Goal: Transaction & Acquisition: Purchase product/service

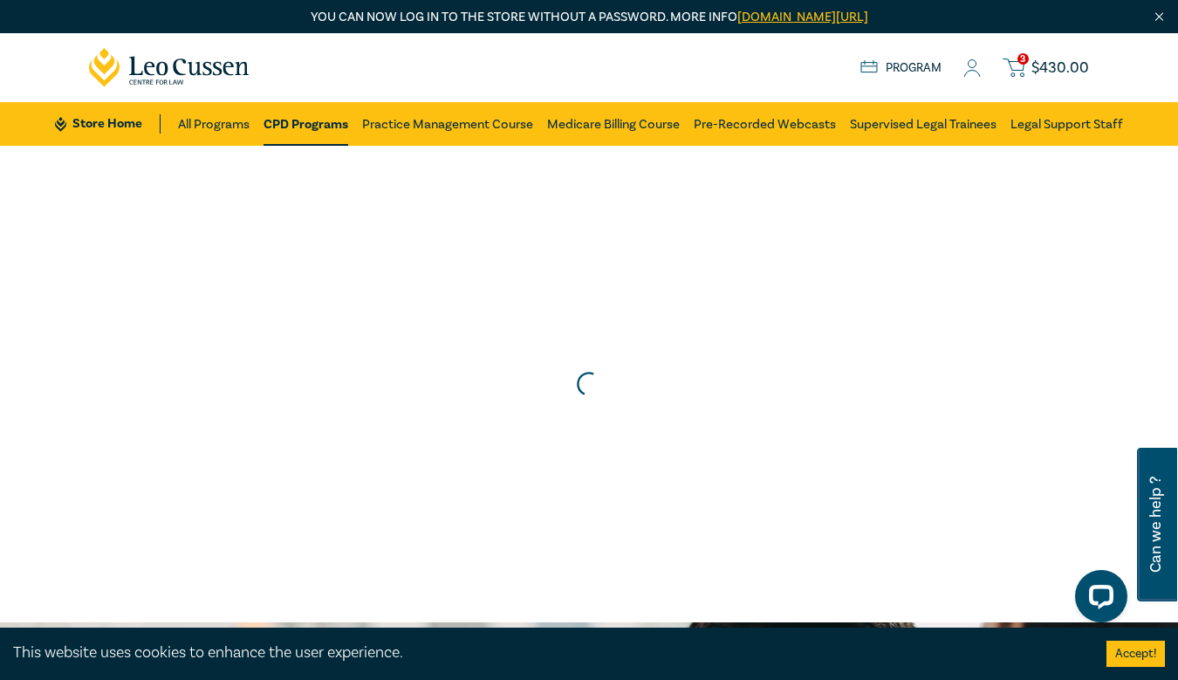
click at [1063, 68] on span "$ 430.00" at bounding box center [1061, 67] width 58 height 19
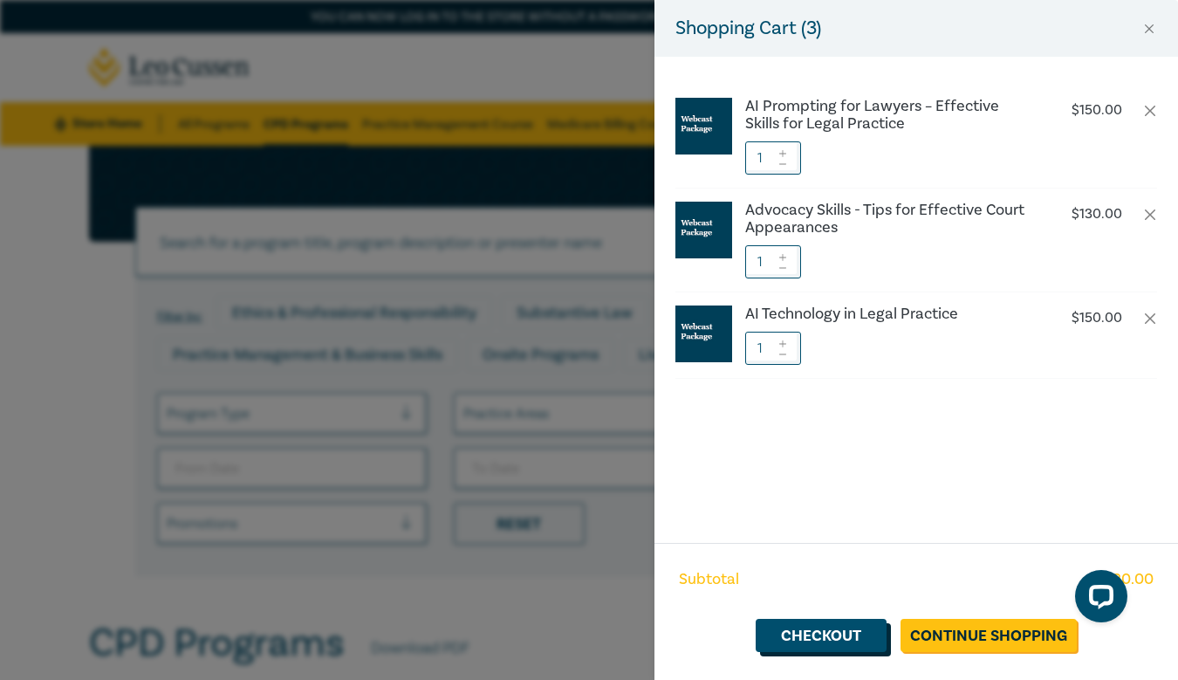
click at [843, 629] on link "Checkout" at bounding box center [821, 635] width 131 height 33
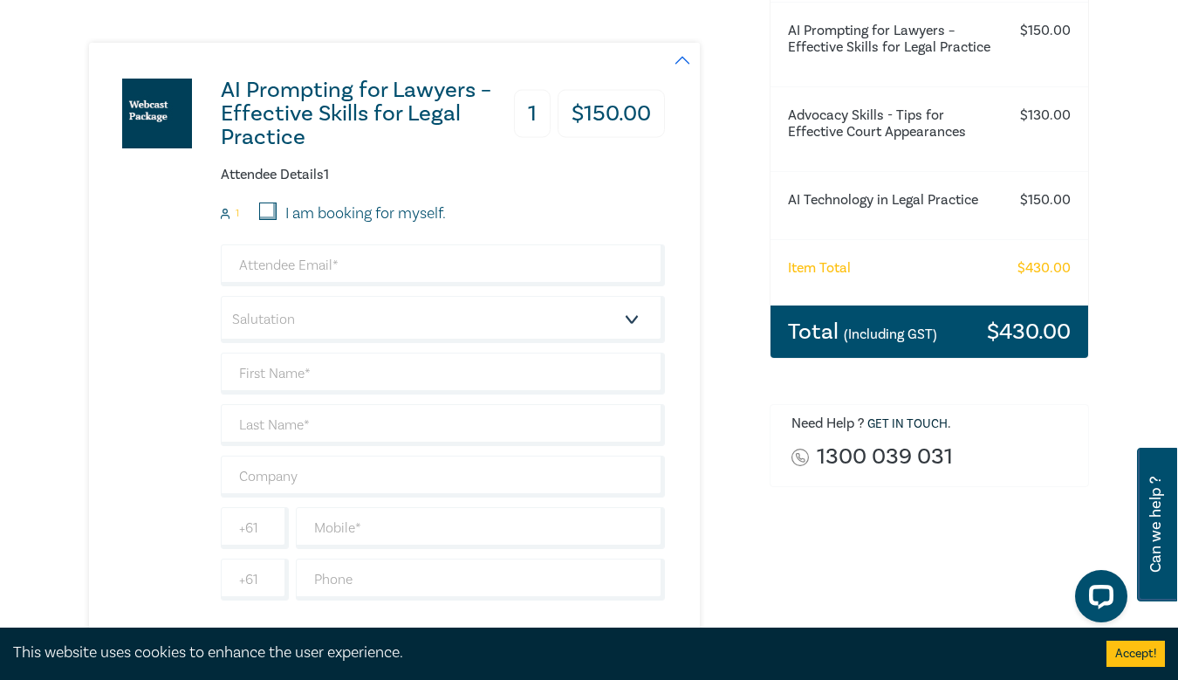
scroll to position [297, 0]
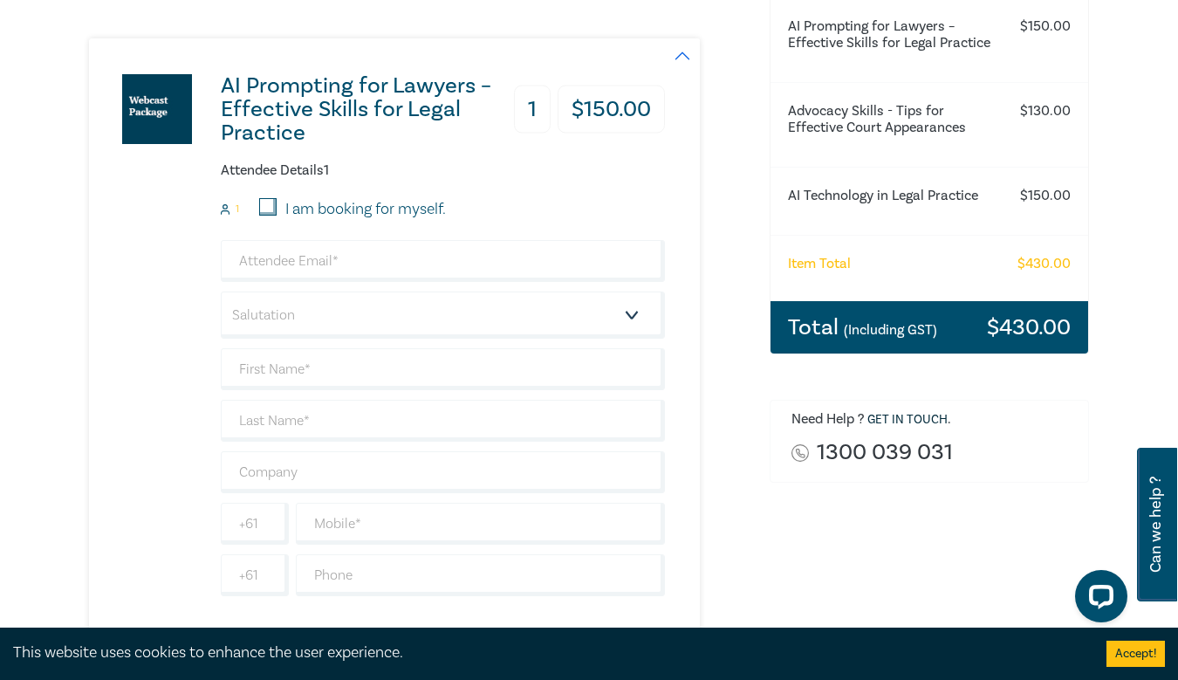
click at [328, 219] on label "I am booking for myself." at bounding box center [365, 209] width 161 height 23
click at [277, 216] on input "I am booking for myself." at bounding box center [267, 206] width 17 height 17
checkbox input "true"
type input "[EMAIL_ADDRESS][DOMAIN_NAME]"
type input "[PERSON_NAME]"
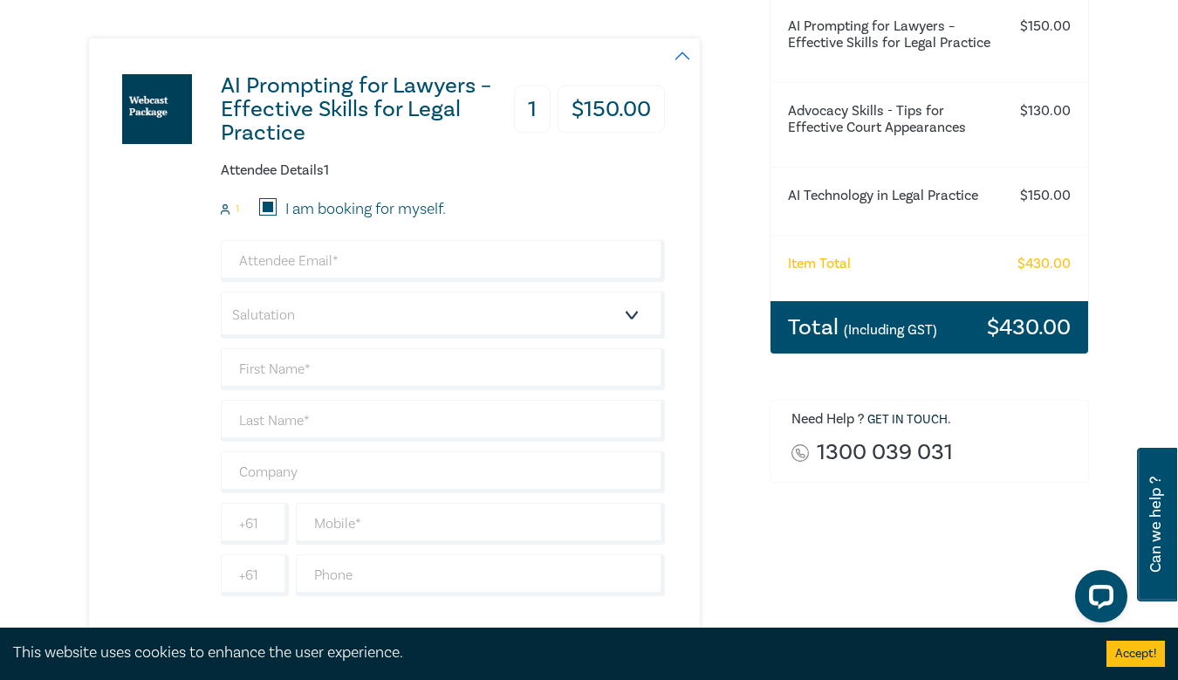
type input "[PERSON_NAME]"
type input "+14"
type input "163463059"
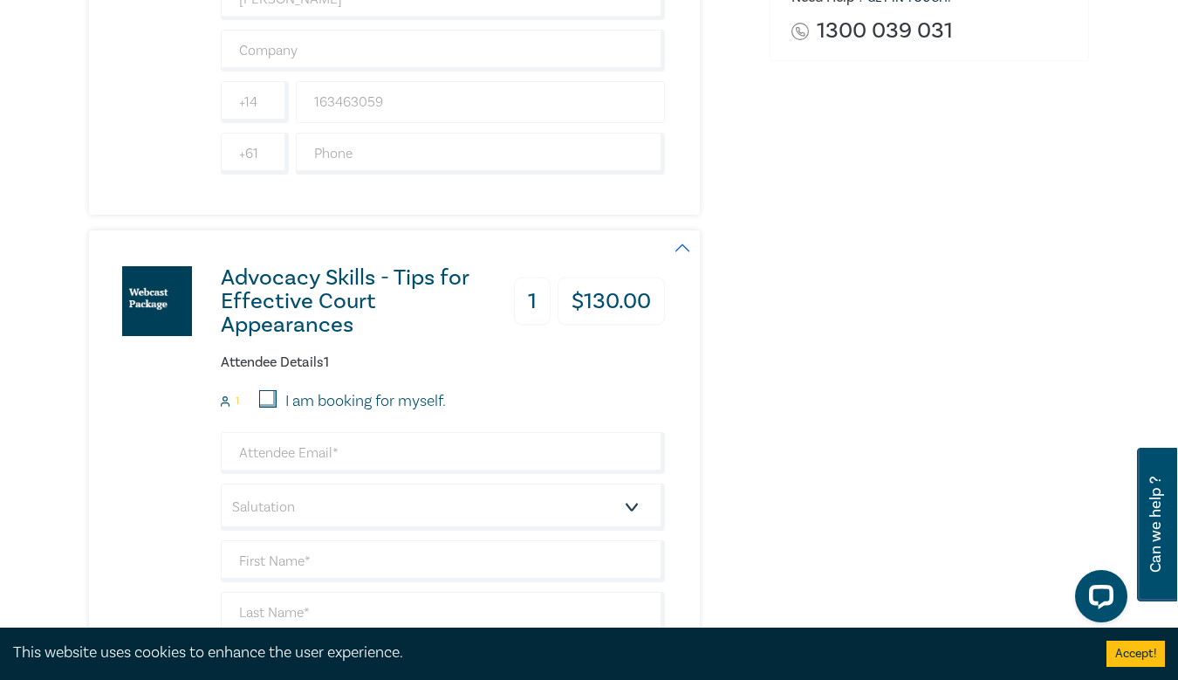
scroll to position [727, 0]
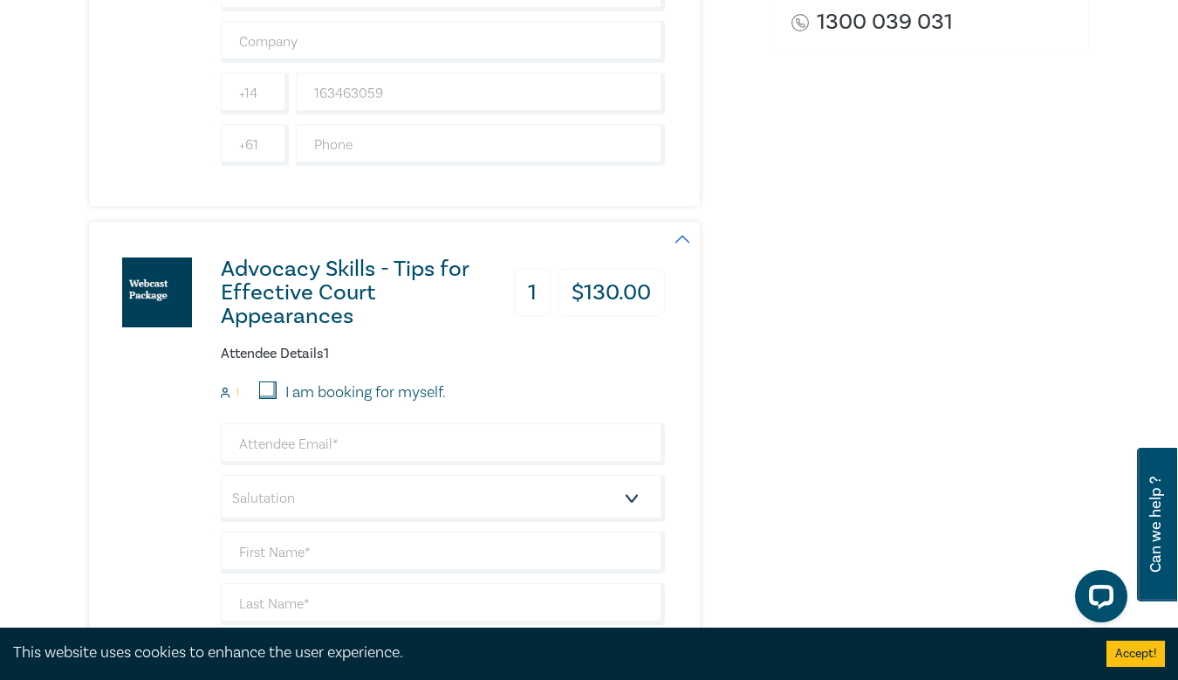
click at [326, 393] on label "I am booking for myself." at bounding box center [365, 392] width 161 height 23
click at [277, 393] on input "I am booking for myself." at bounding box center [267, 389] width 17 height 17
checkbox input "true"
type input "[EMAIL_ADDRESS][DOMAIN_NAME]"
type input "[PERSON_NAME]"
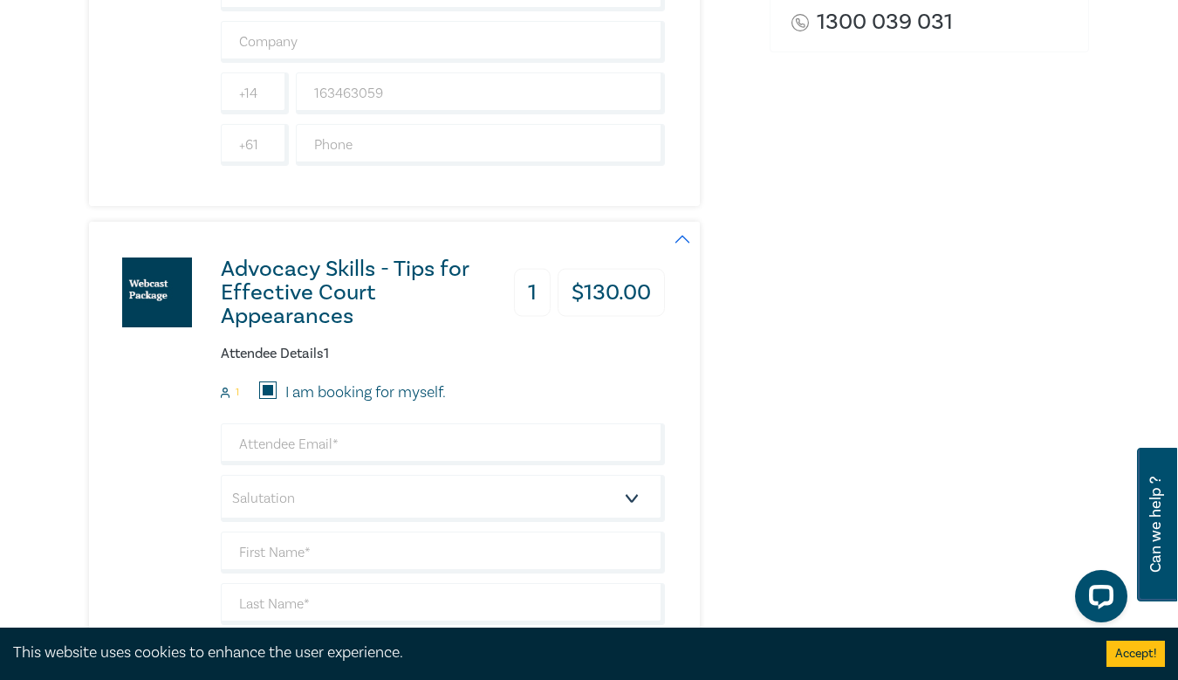
type input "[PERSON_NAME]"
type input "+14"
type input "163463059"
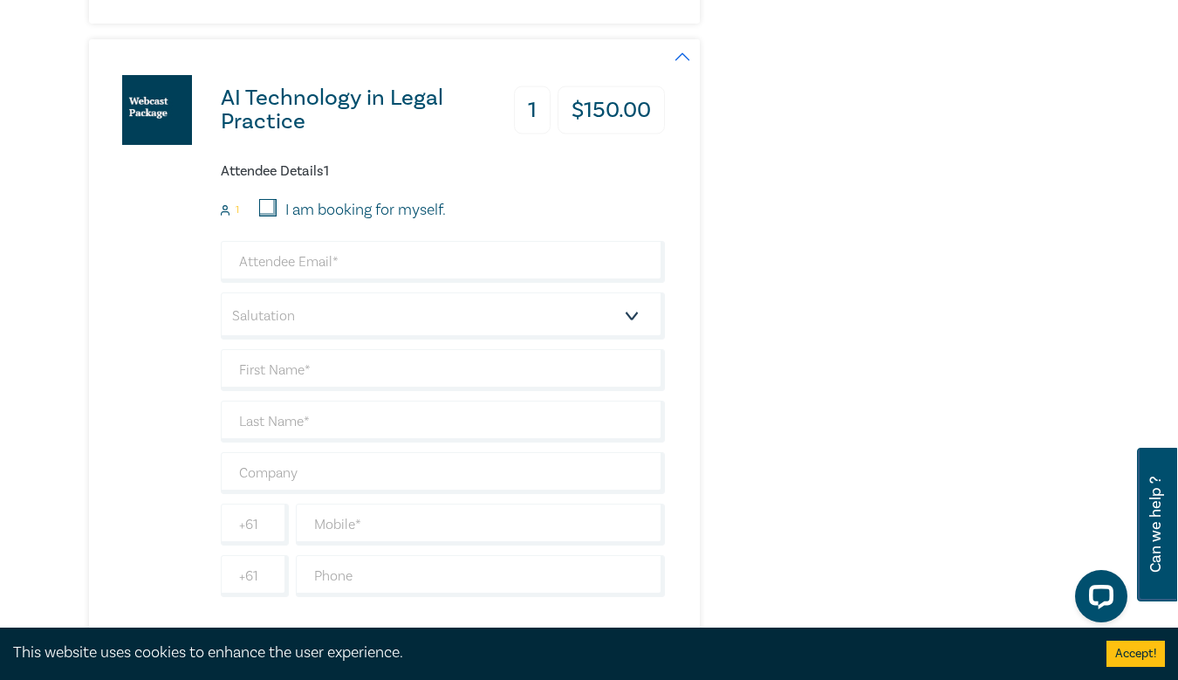
scroll to position [1554, 0]
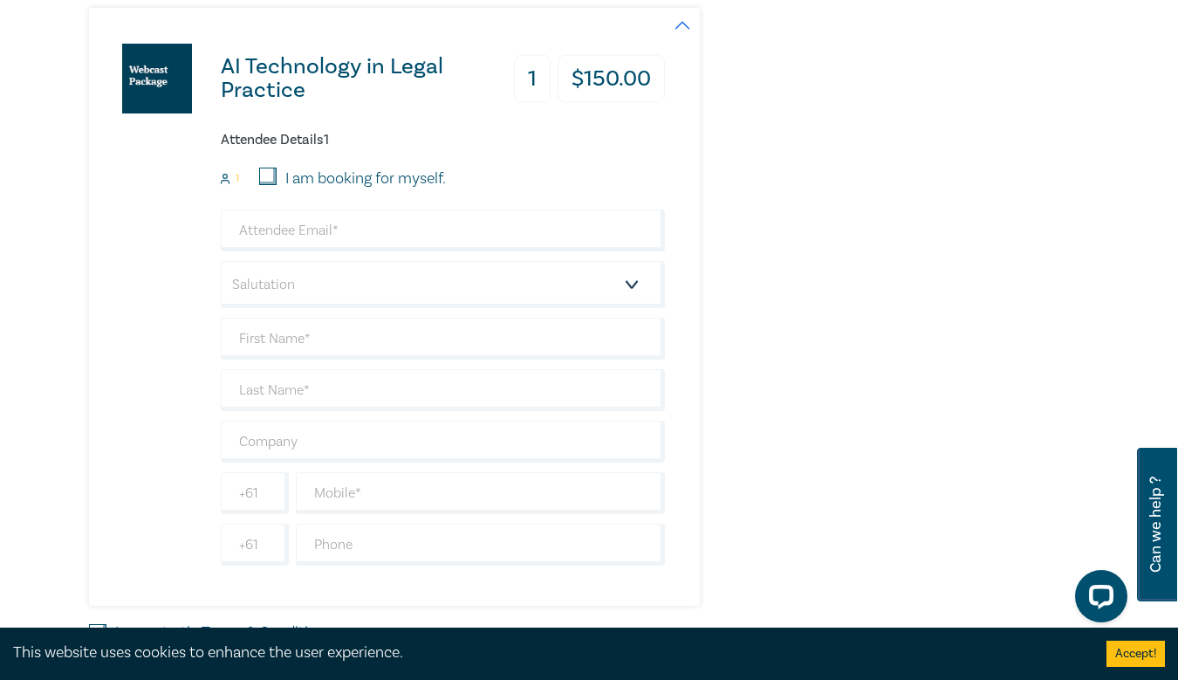
click at [343, 179] on label "I am booking for myself." at bounding box center [365, 179] width 161 height 23
click at [277, 179] on input "I am booking for myself." at bounding box center [267, 176] width 17 height 17
checkbox input "true"
type input "[EMAIL_ADDRESS][DOMAIN_NAME]"
type input "[PERSON_NAME]"
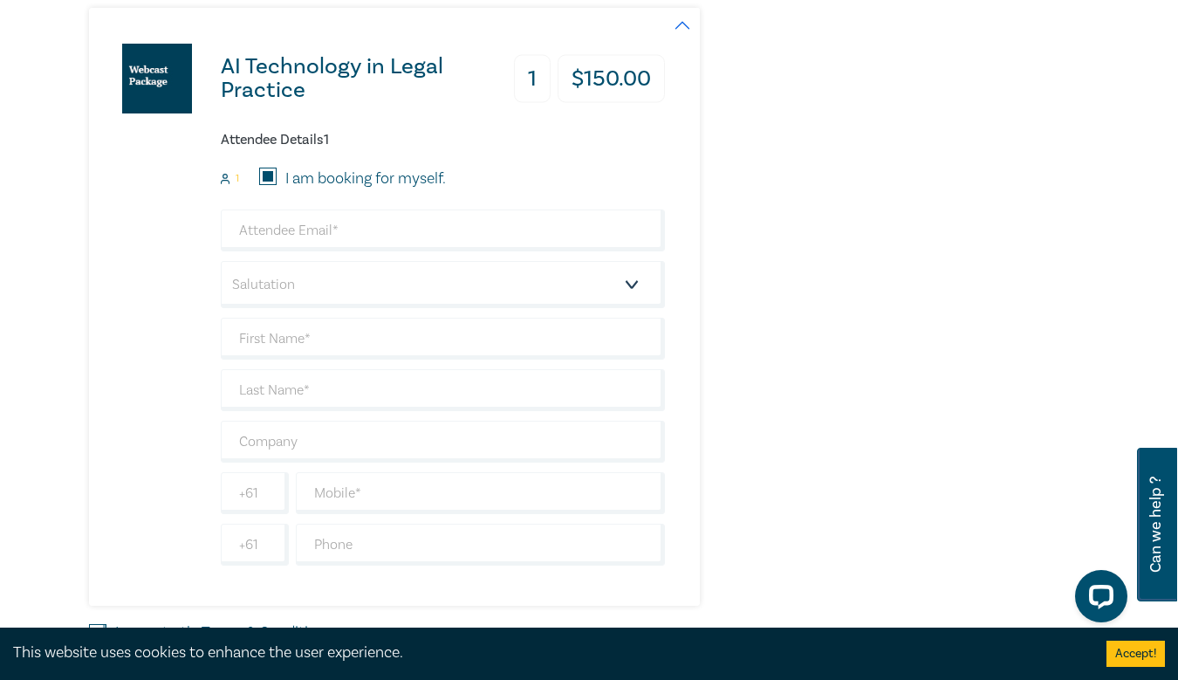
type input "[PERSON_NAME]"
type input "+14"
type input "163463059"
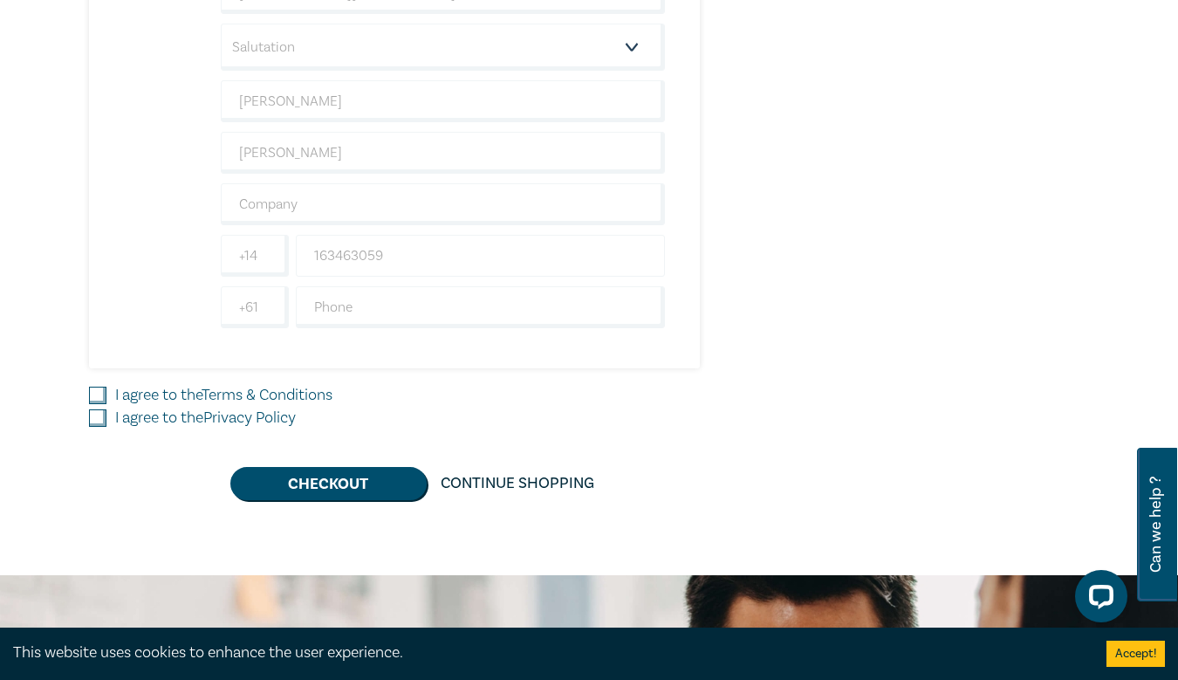
scroll to position [1794, 0]
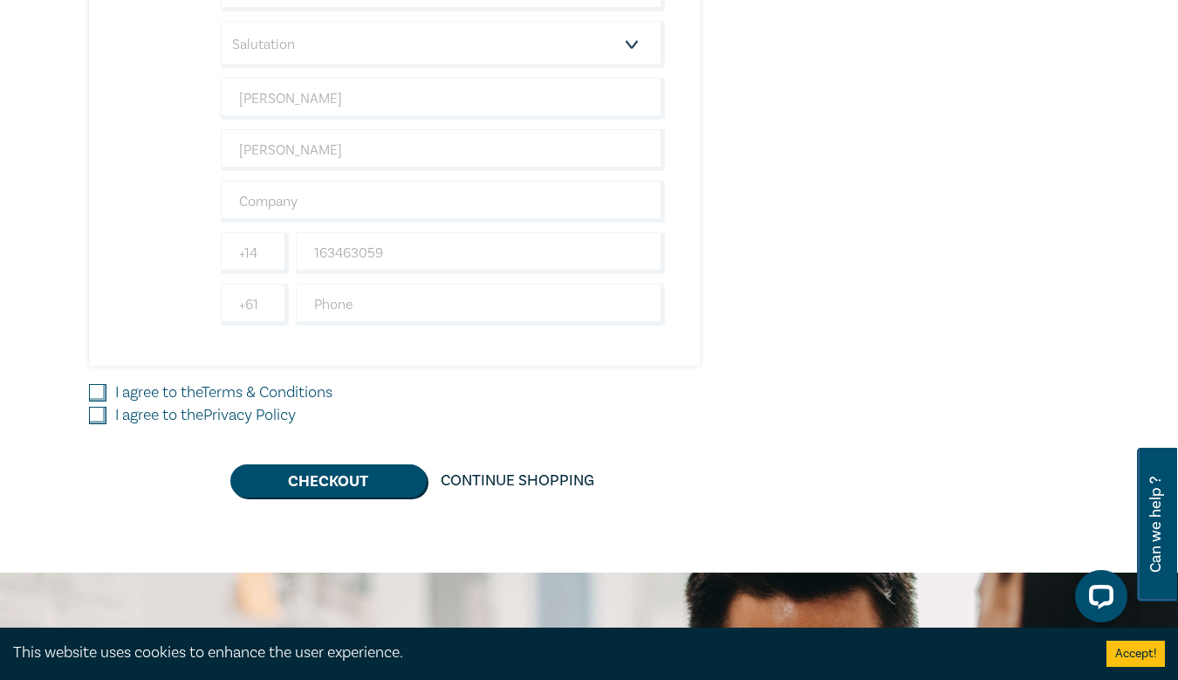
click at [101, 389] on input "I agree to the Terms & Conditions" at bounding box center [97, 392] width 17 height 17
checkbox input "true"
click at [99, 415] on input "I agree to the Privacy Policy" at bounding box center [97, 415] width 17 height 17
checkbox input "true"
click at [340, 482] on button "Checkout" at bounding box center [328, 480] width 196 height 33
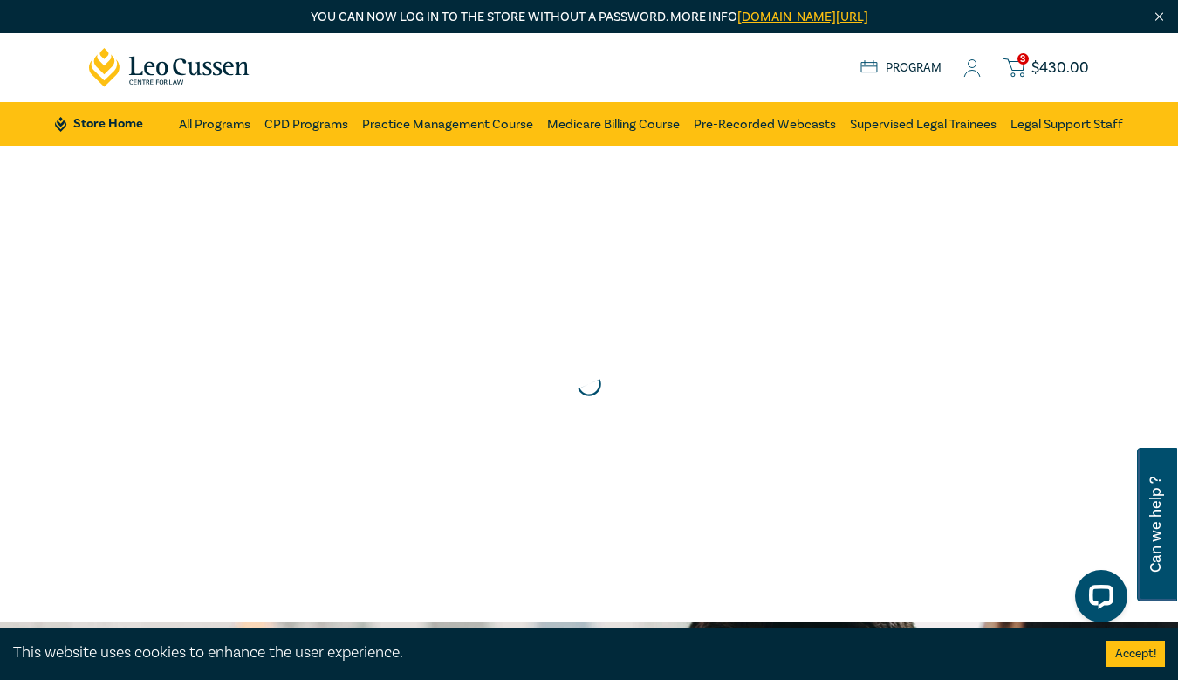
scroll to position [0, 0]
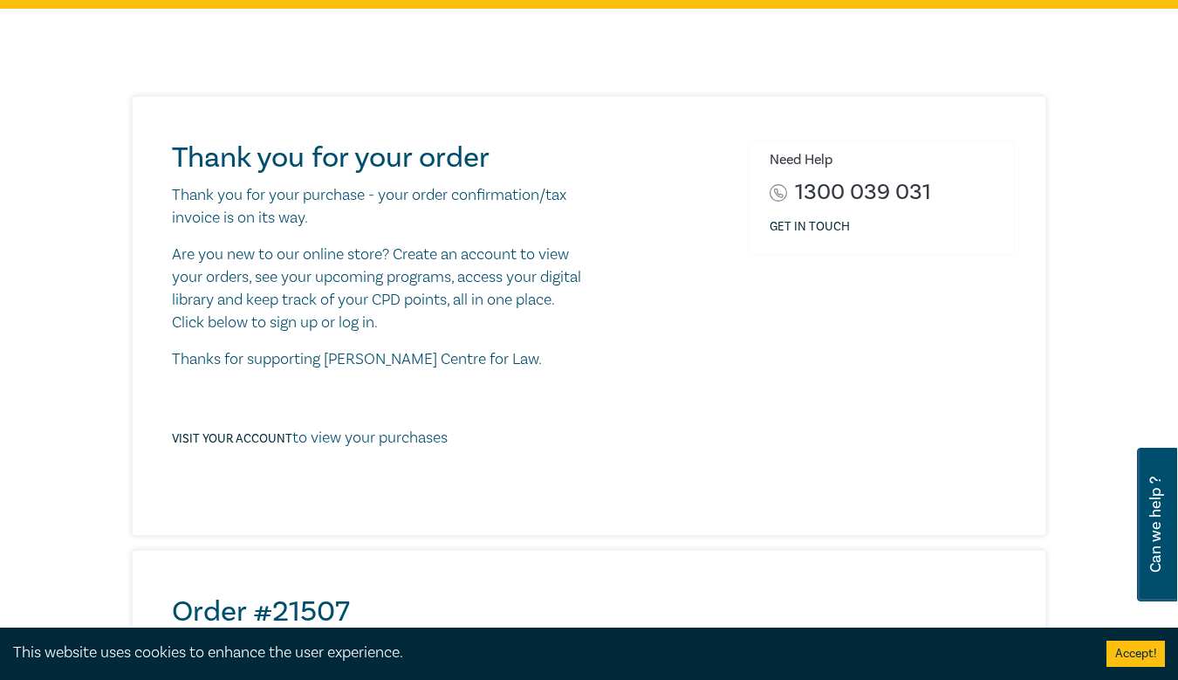
scroll to position [151, 0]
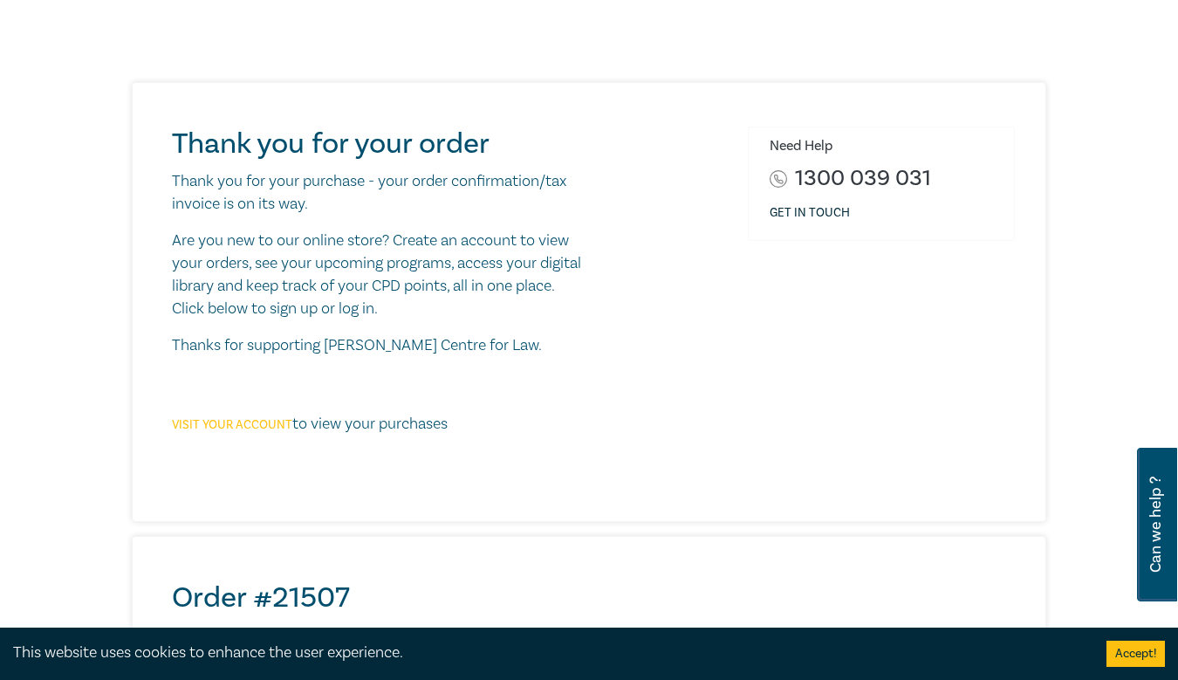
click at [240, 418] on link "Visit your account" at bounding box center [232, 425] width 120 height 16
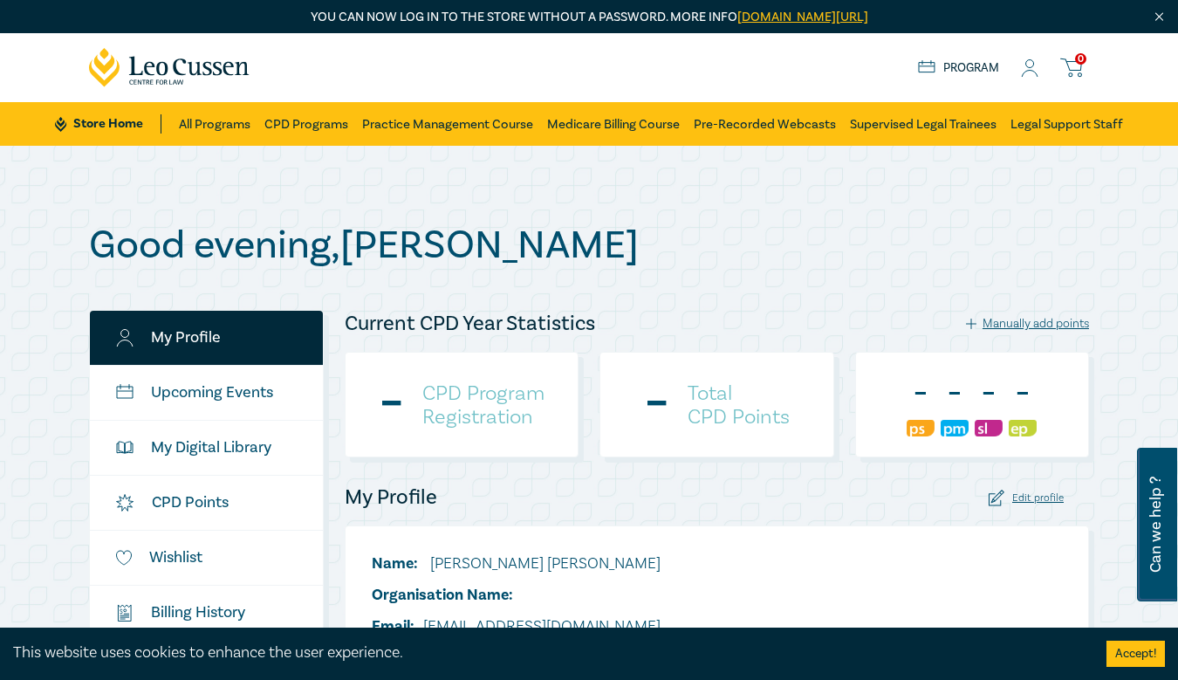
scroll to position [134, 0]
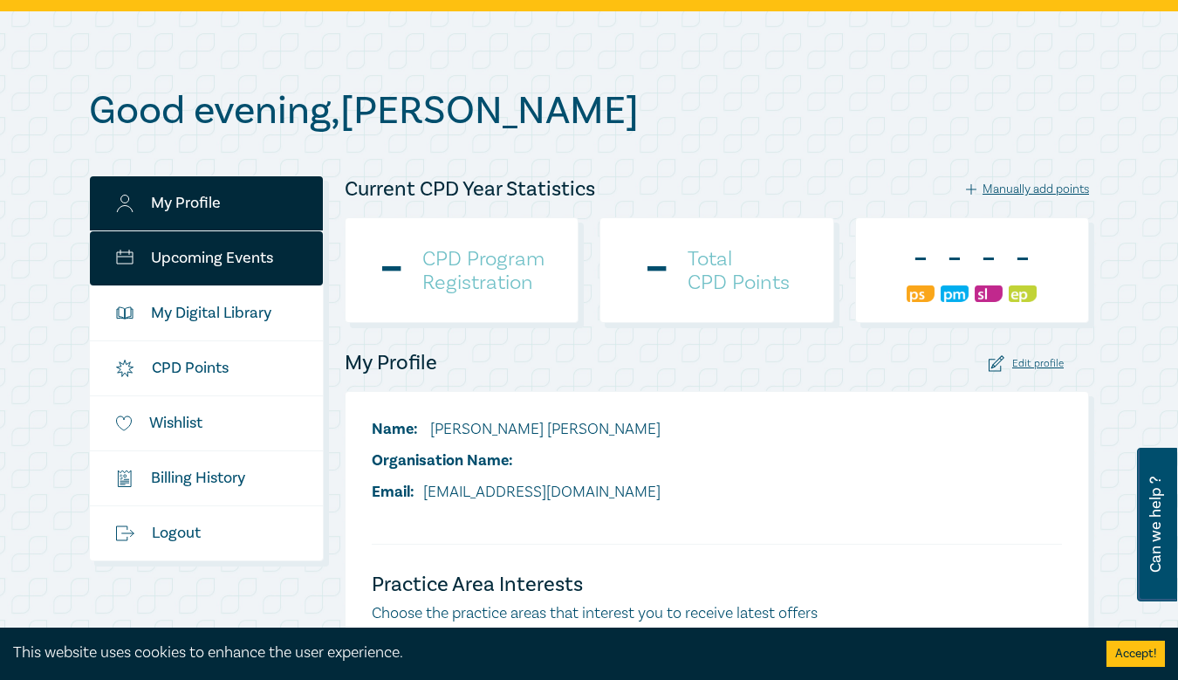
click at [232, 253] on link "Upcoming Events" at bounding box center [206, 258] width 233 height 54
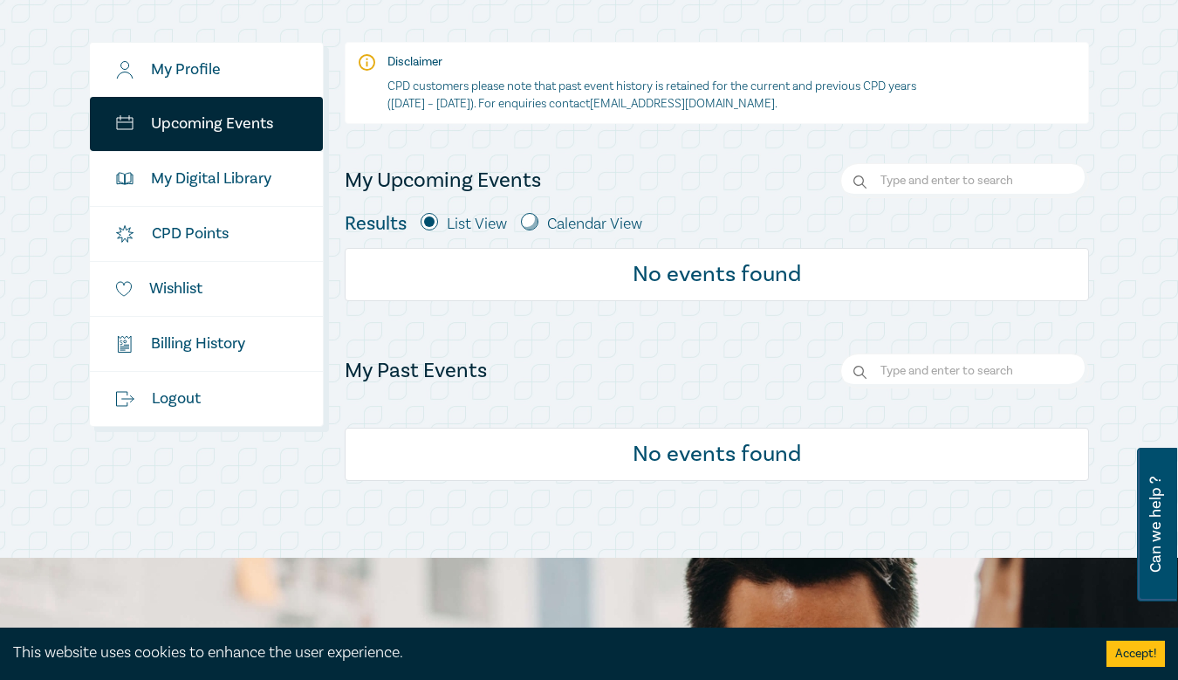
scroll to position [185, 0]
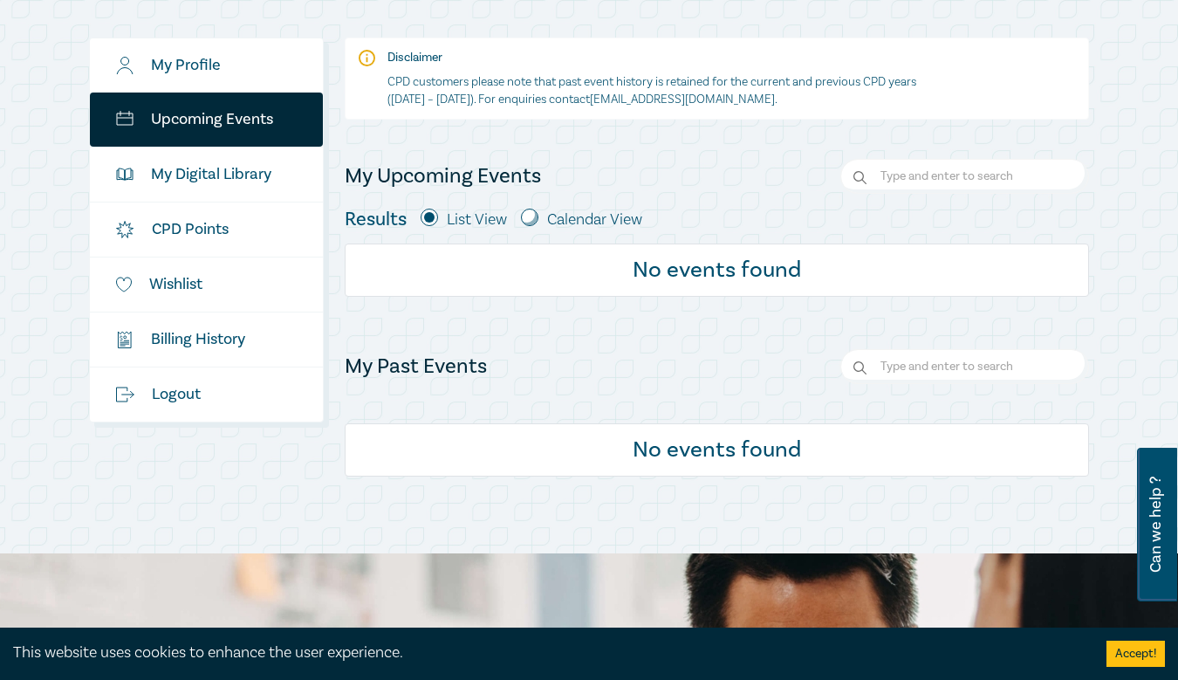
click at [621, 229] on label "Calendar View" at bounding box center [594, 220] width 95 height 23
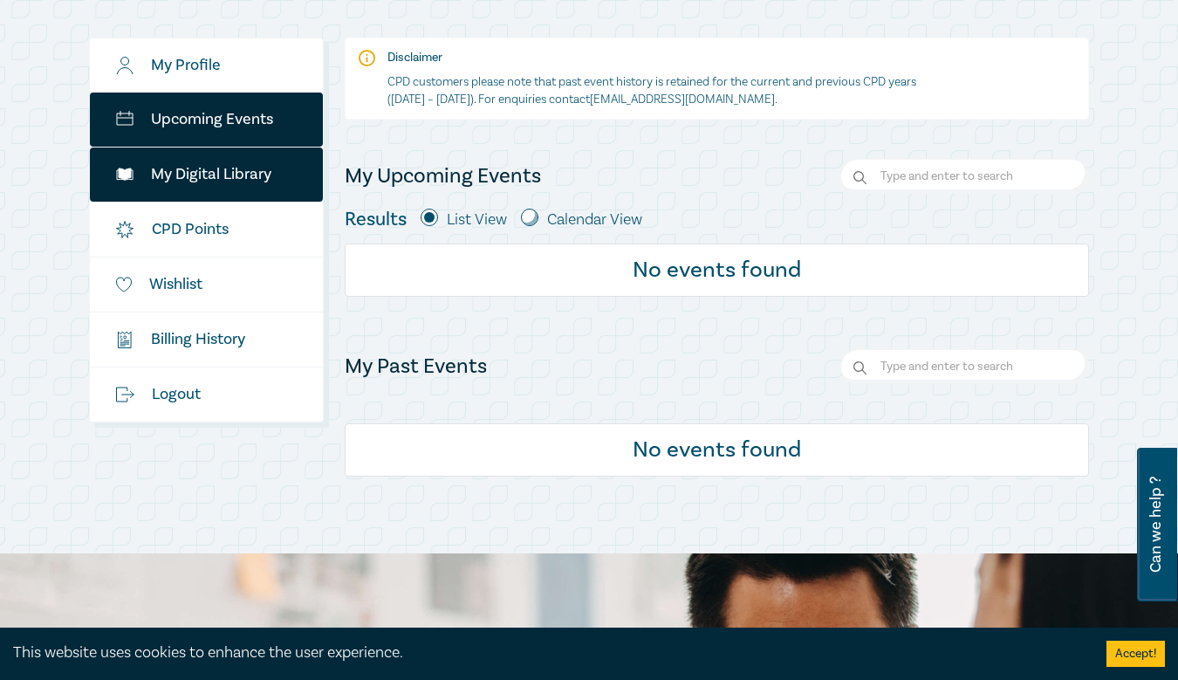
click at [228, 179] on link "My Digital Library" at bounding box center [206, 175] width 233 height 54
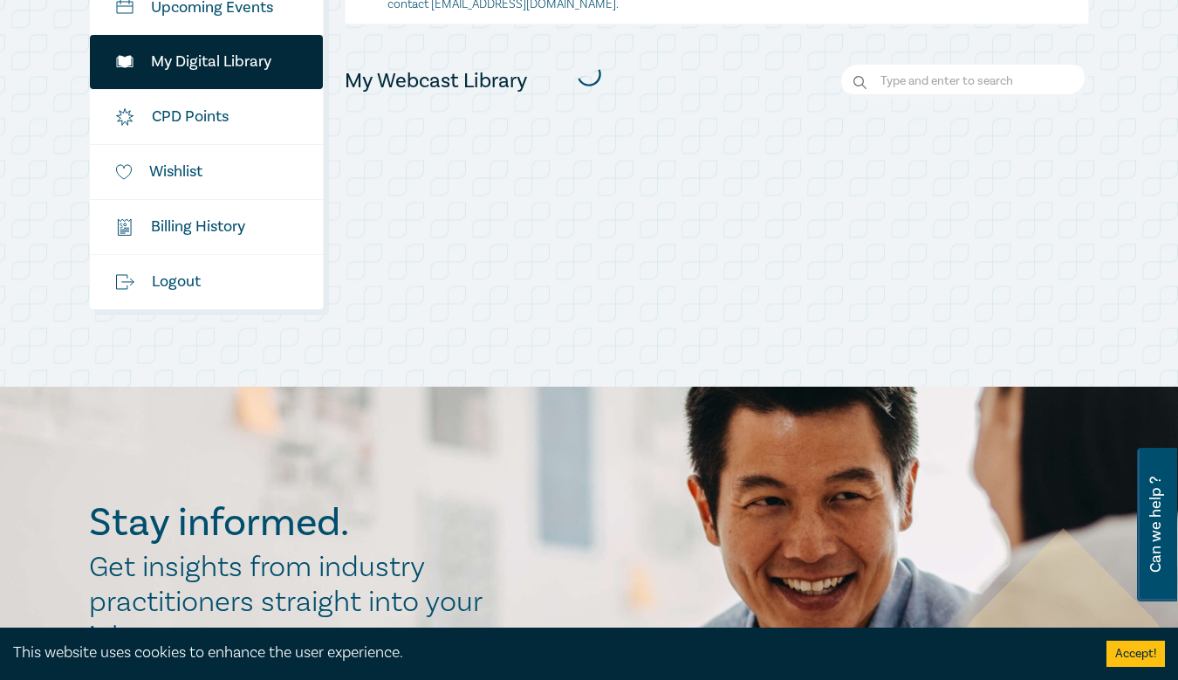
scroll to position [162, 0]
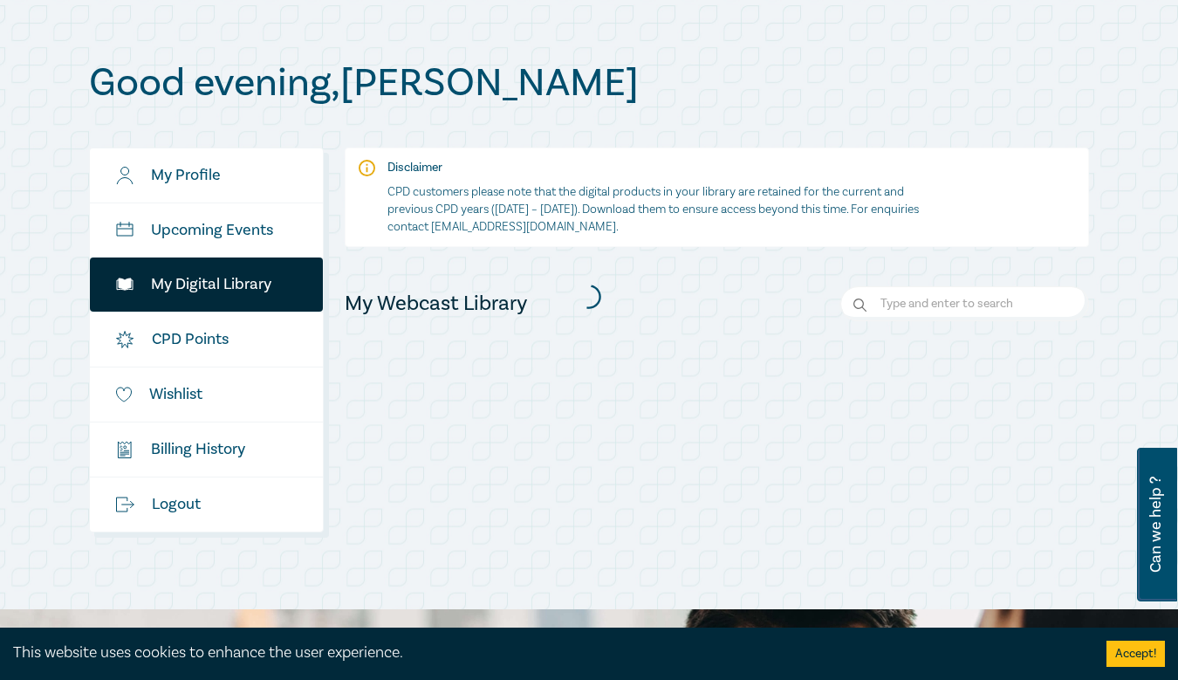
click at [237, 334] on div at bounding box center [589, 295] width 1018 height 489
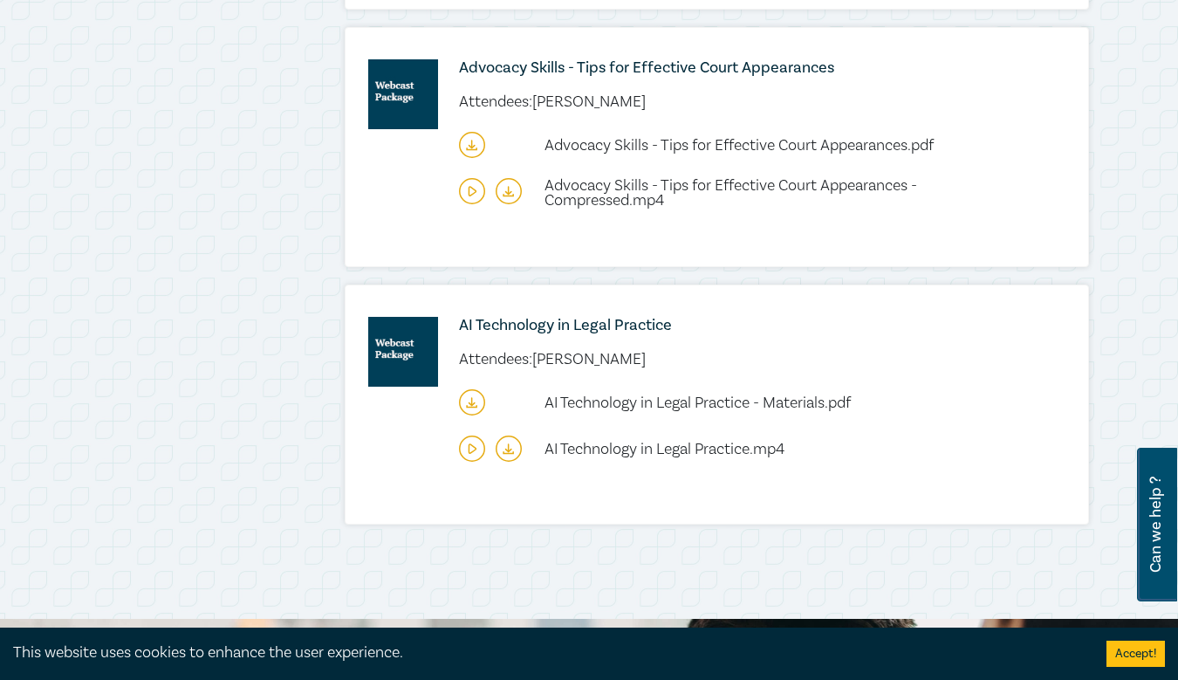
scroll to position [729, 0]
click at [299, 296] on div "My Profile Upcoming Events My Digital Library CPD Points Wishlist $ Billing His…" at bounding box center [207, 61] width 256 height 960
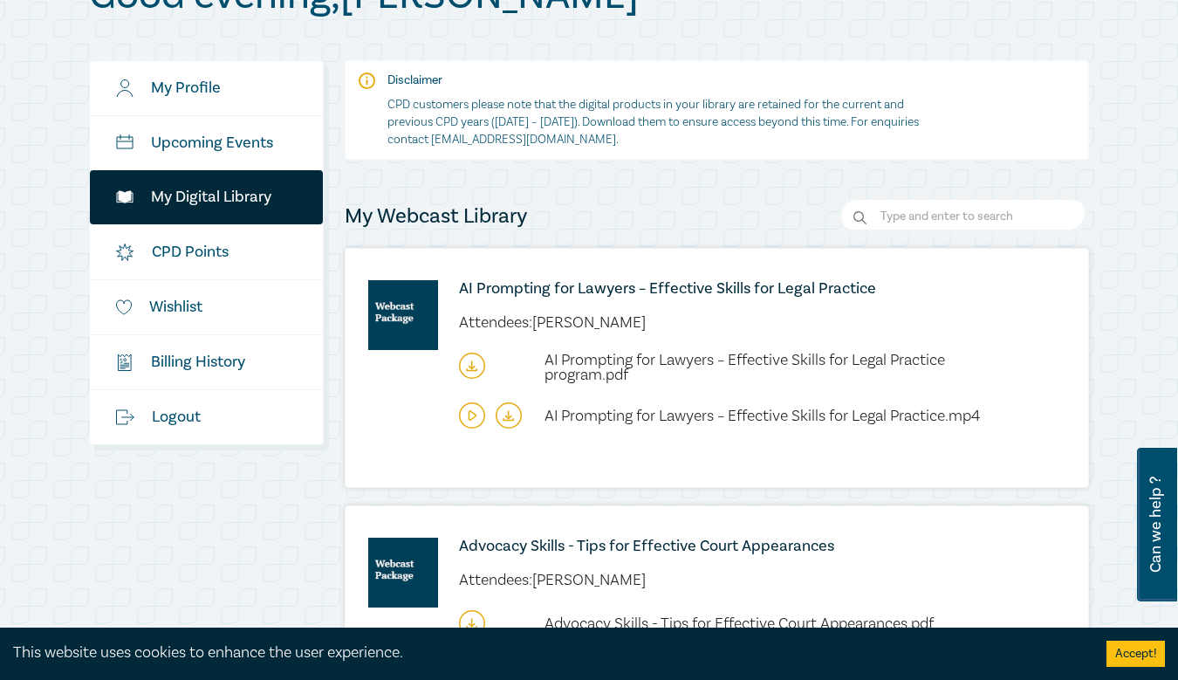
scroll to position [293, 0]
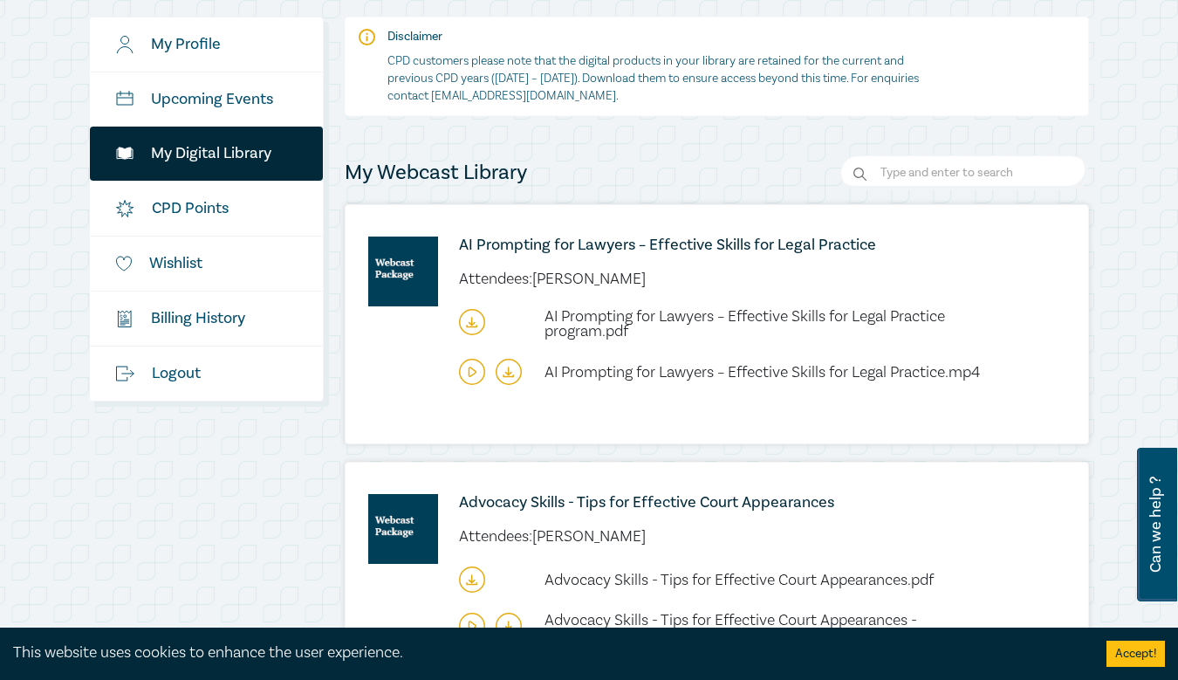
click at [471, 319] on icon at bounding box center [471, 321] width 0 height 7
